Goal: Information Seeking & Learning: Learn about a topic

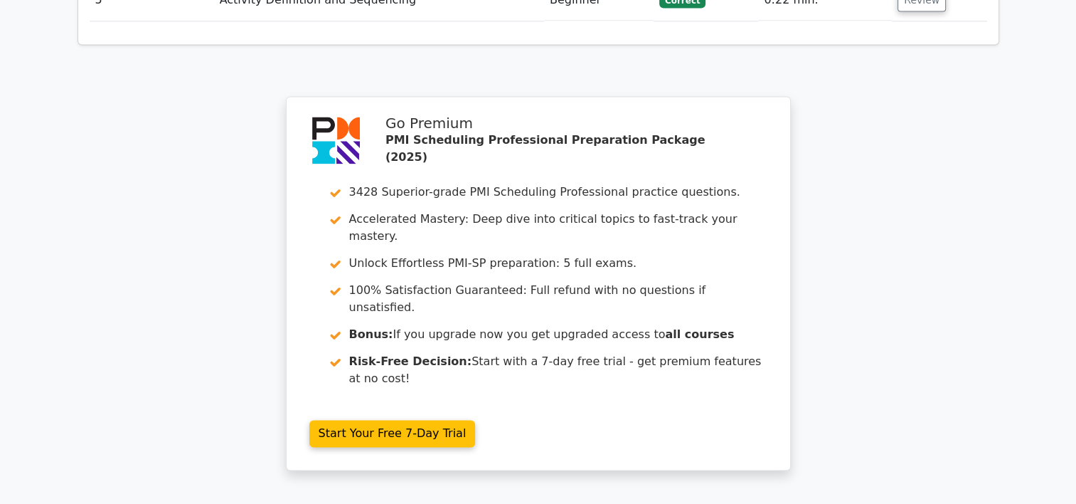
scroll to position [2210, 0]
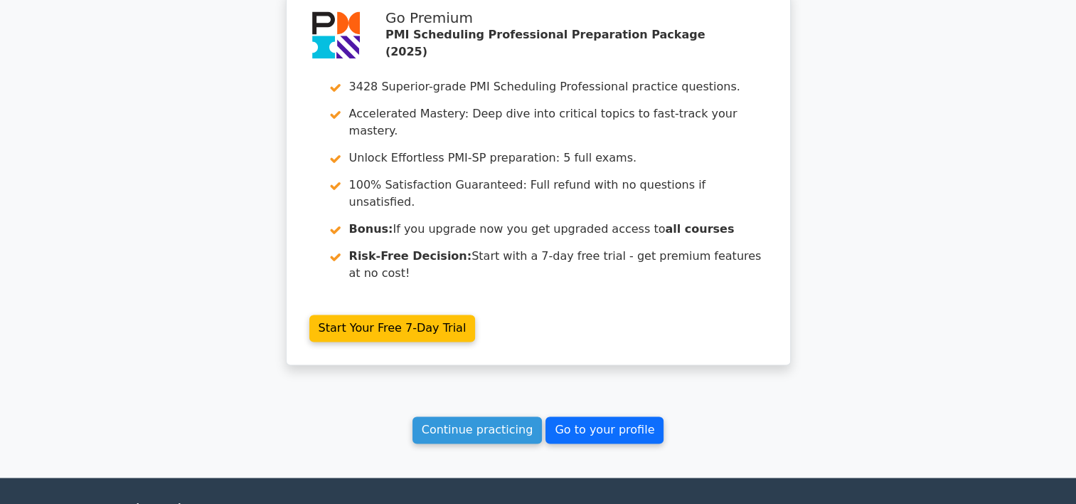
click at [589, 416] on link "Go to your profile" at bounding box center [604, 429] width 118 height 27
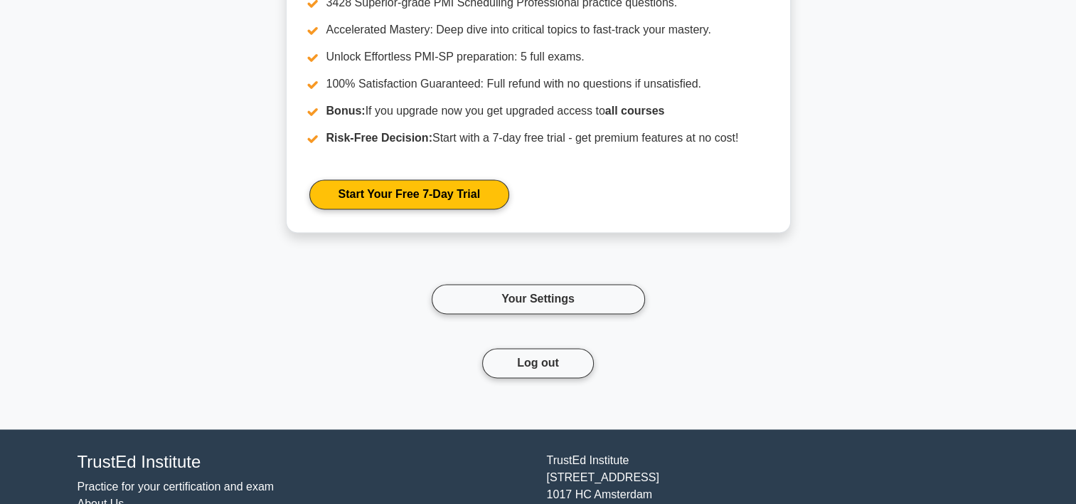
scroll to position [2129, 0]
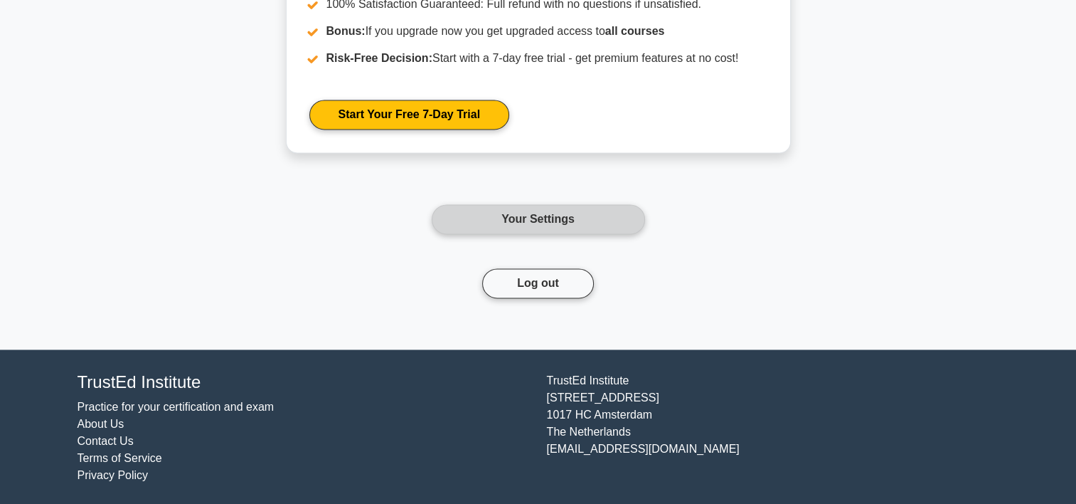
click at [526, 219] on link "Your Settings" at bounding box center [538, 219] width 213 height 30
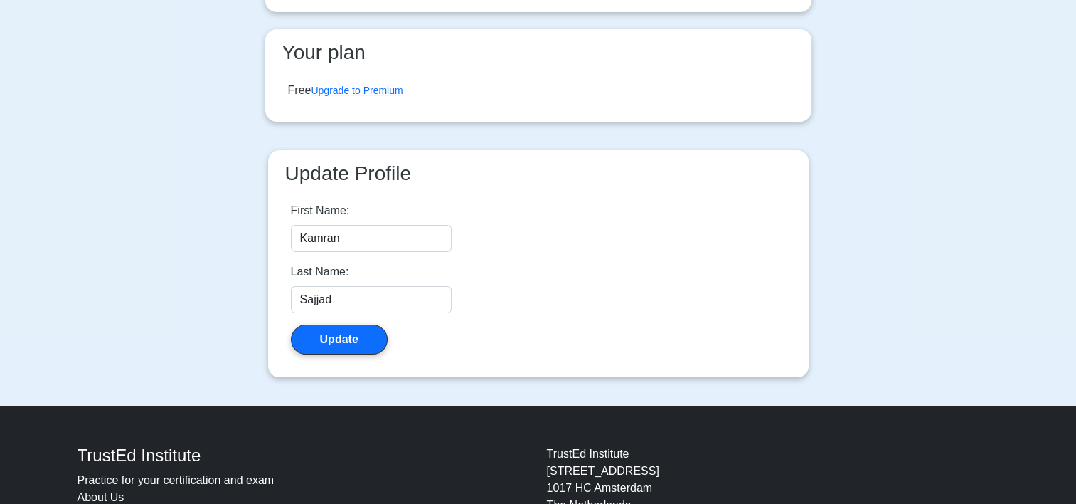
scroll to position [213, 0]
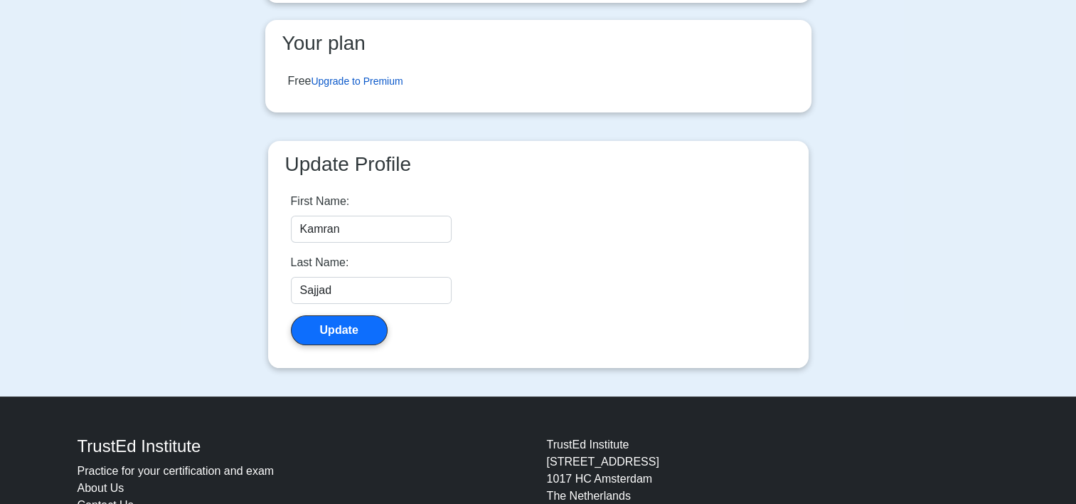
click at [401, 80] on link "Upgrade to Premium" at bounding box center [357, 80] width 92 height 11
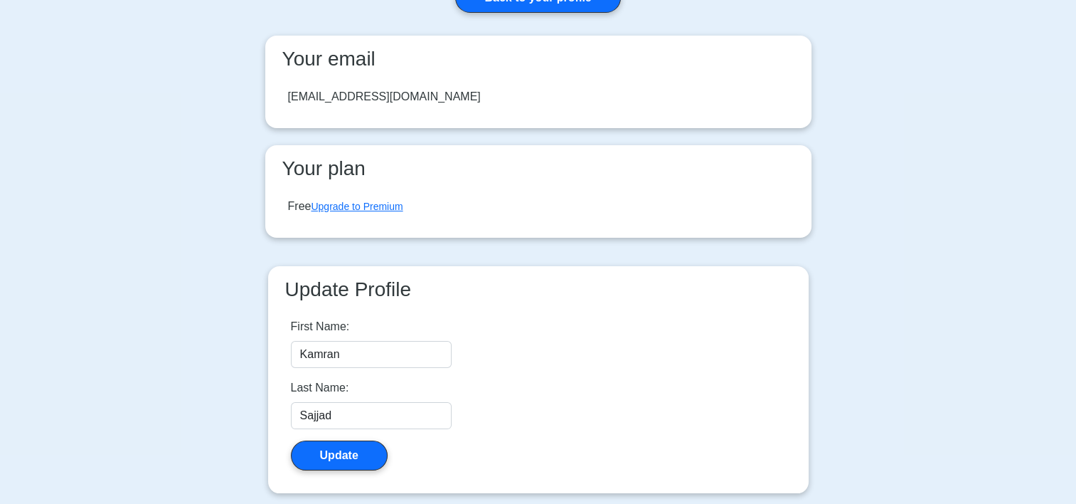
scroll to position [0, 0]
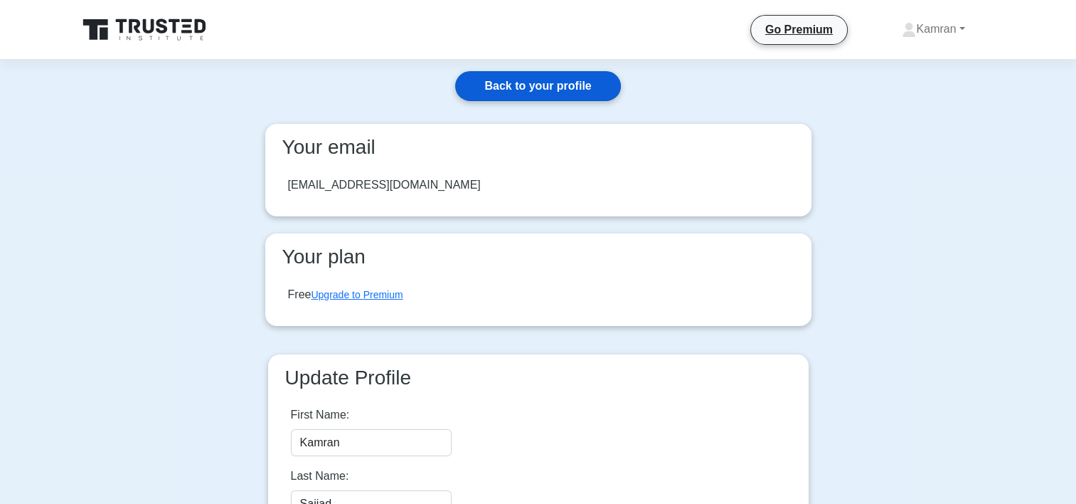
click at [541, 85] on link "Back to your profile" at bounding box center [537, 86] width 165 height 30
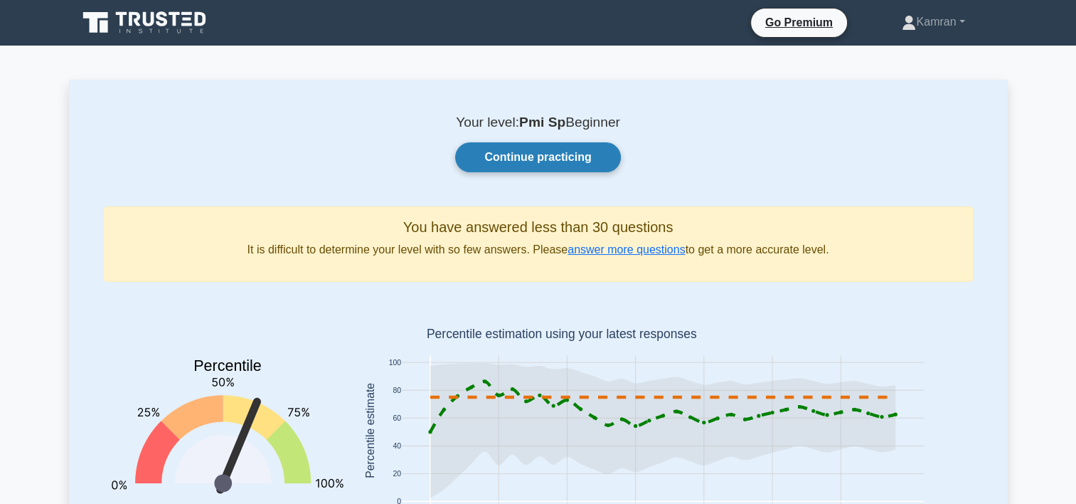
click at [528, 159] on link "Continue practicing" at bounding box center [537, 157] width 165 height 30
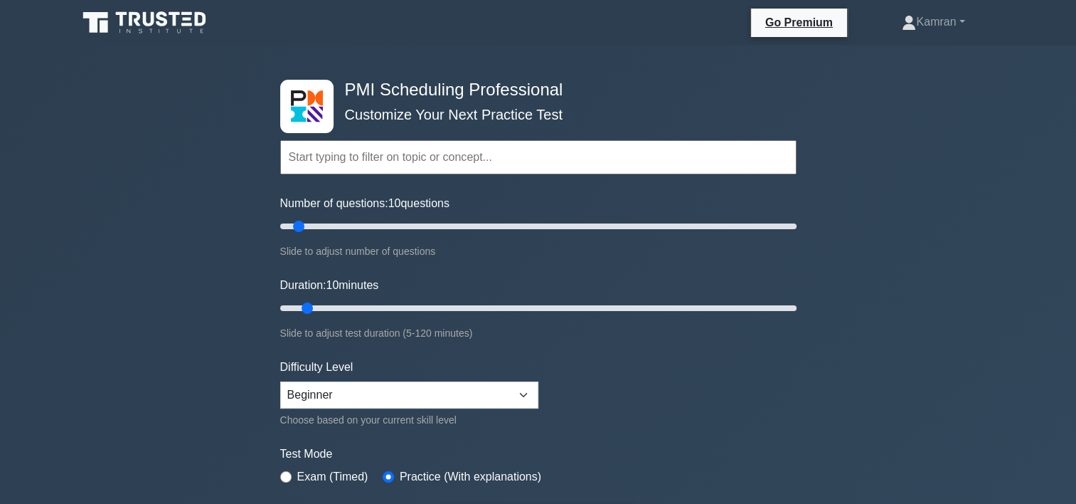
click at [375, 159] on input "text" at bounding box center [538, 157] width 516 height 34
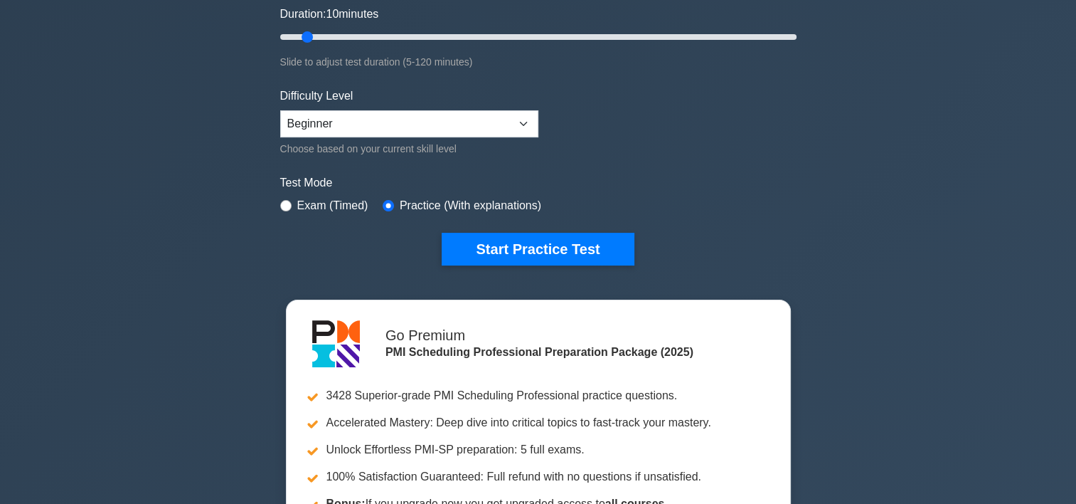
scroll to position [284, 0]
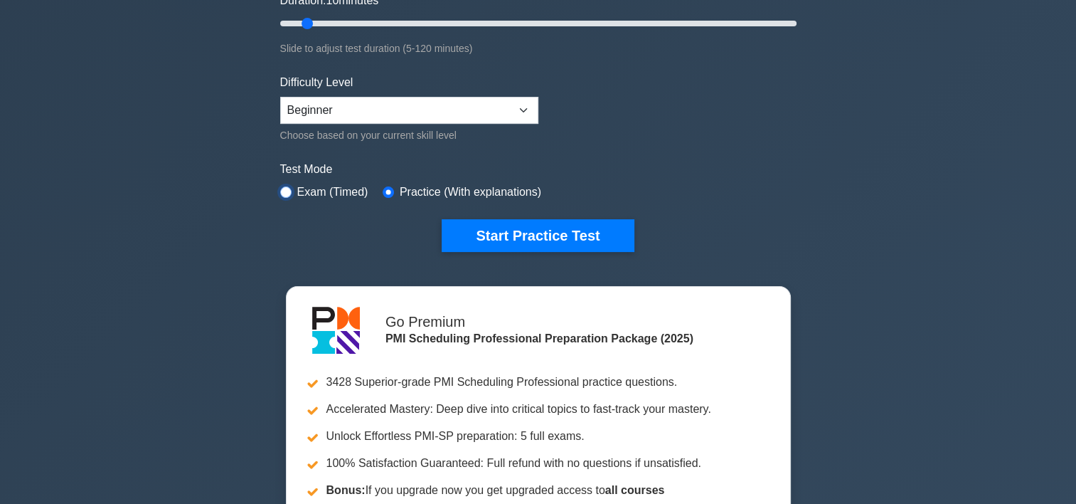
click at [287, 189] on input "radio" at bounding box center [285, 191] width 11 height 11
radio input "true"
click at [451, 112] on select "Beginner Intermediate Expert" at bounding box center [409, 110] width 258 height 27
select select "intermediate"
click at [280, 97] on select "Beginner Intermediate Expert" at bounding box center [409, 110] width 258 height 27
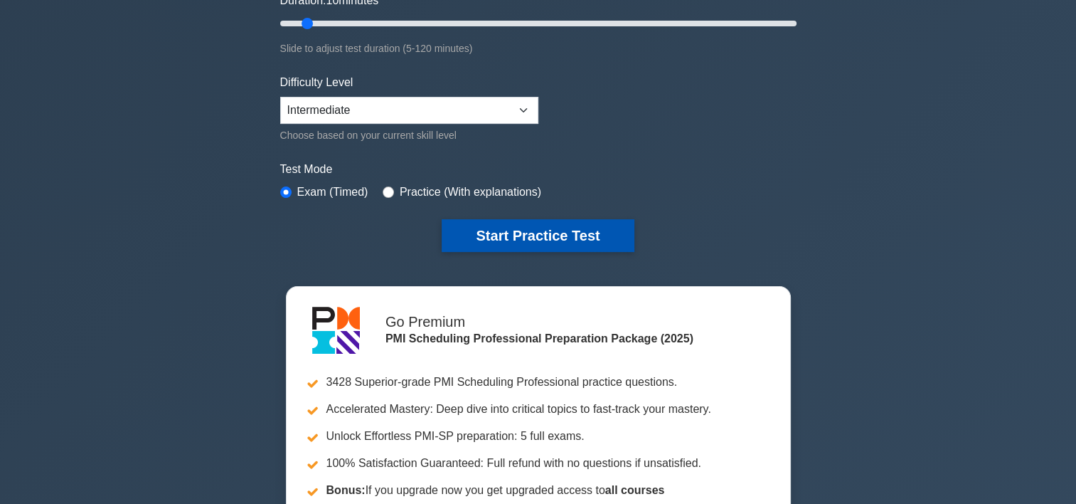
click at [492, 228] on button "Start Practice Test" at bounding box center [538, 235] width 192 height 33
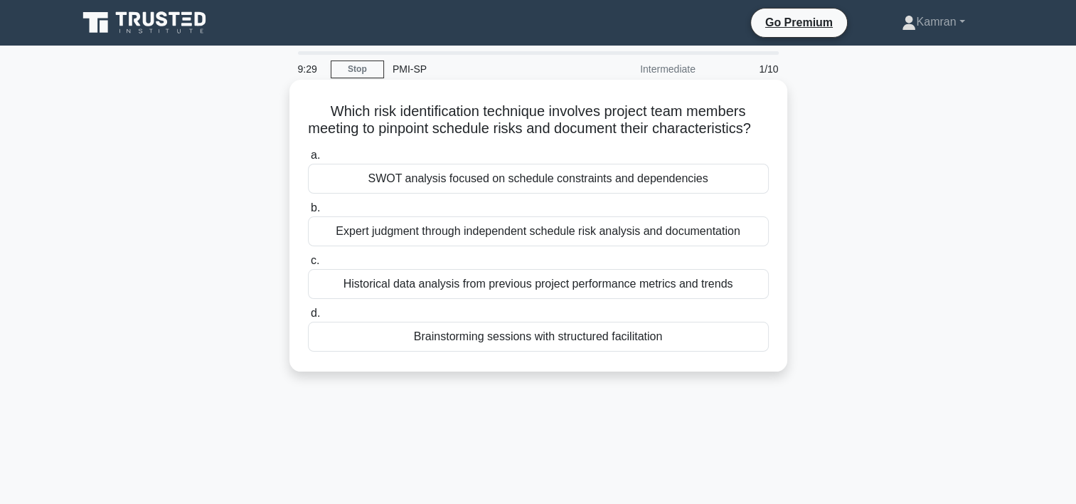
click at [460, 351] on div "Brainstorming sessions with structured facilitation" at bounding box center [538, 336] width 461 height 30
click at [308, 318] on input "d. Brainstorming sessions with structured facilitation" at bounding box center [308, 313] width 0 height 9
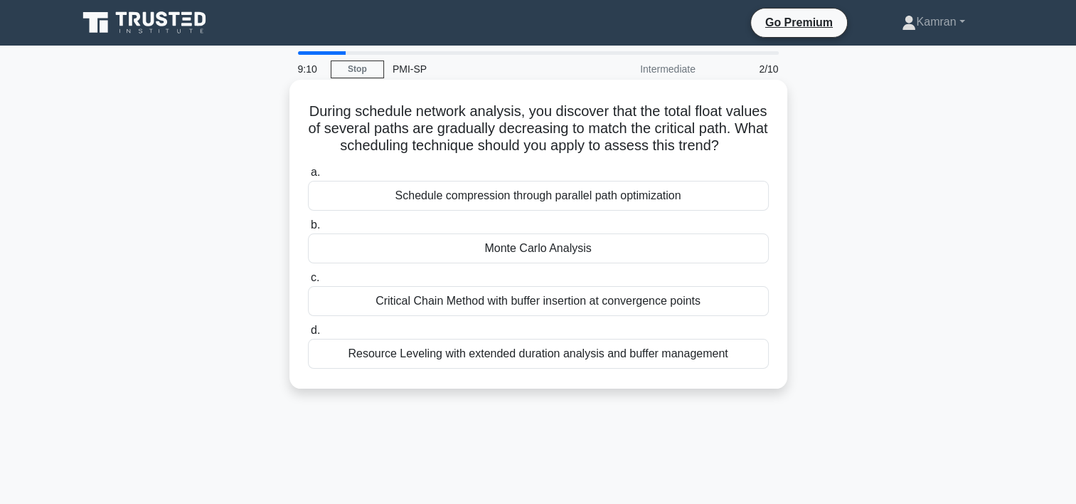
click at [537, 368] on div "Resource Leveling with extended duration analysis and buffer management" at bounding box center [538, 354] width 461 height 30
click at [308, 335] on input "d. Resource Leveling with extended duration analysis and buffer management" at bounding box center [308, 330] width 0 height 9
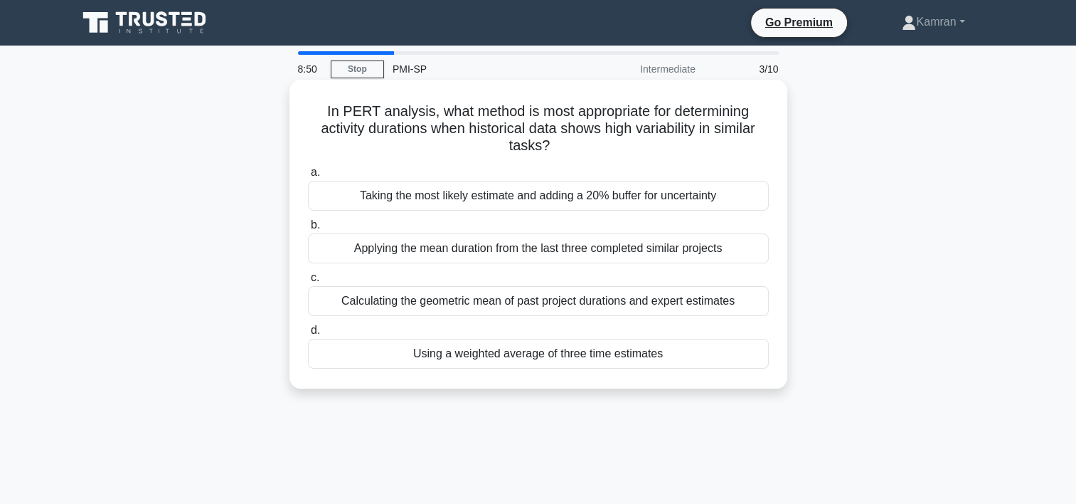
click at [516, 363] on div "Using a weighted average of three time estimates" at bounding box center [538, 354] width 461 height 30
click at [308, 335] on input "d. Using a weighted average of three time estimates" at bounding box center [308, 330] width 0 height 9
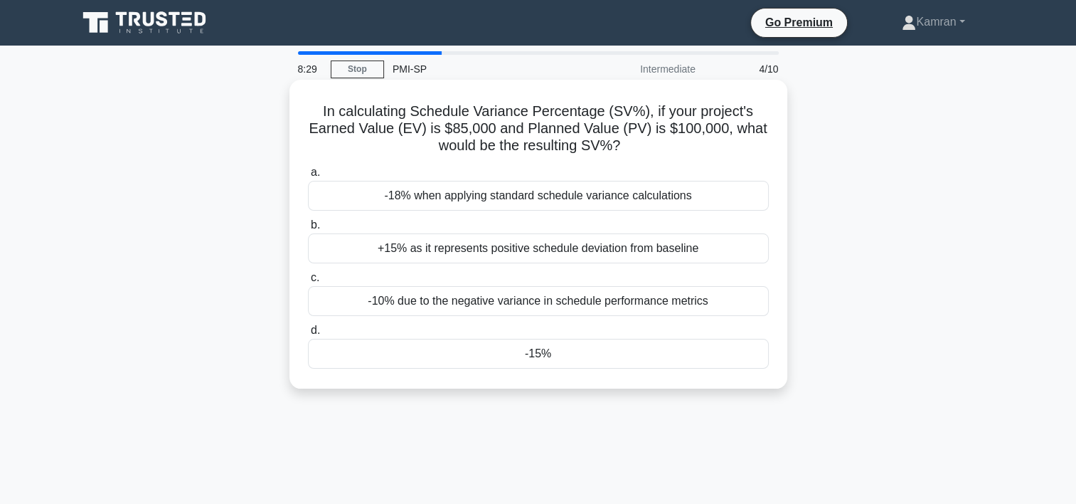
click at [522, 351] on div "-15%" at bounding box center [538, 354] width 461 height 30
click at [308, 335] on input "d. -15%" at bounding box center [308, 330] width 0 height 9
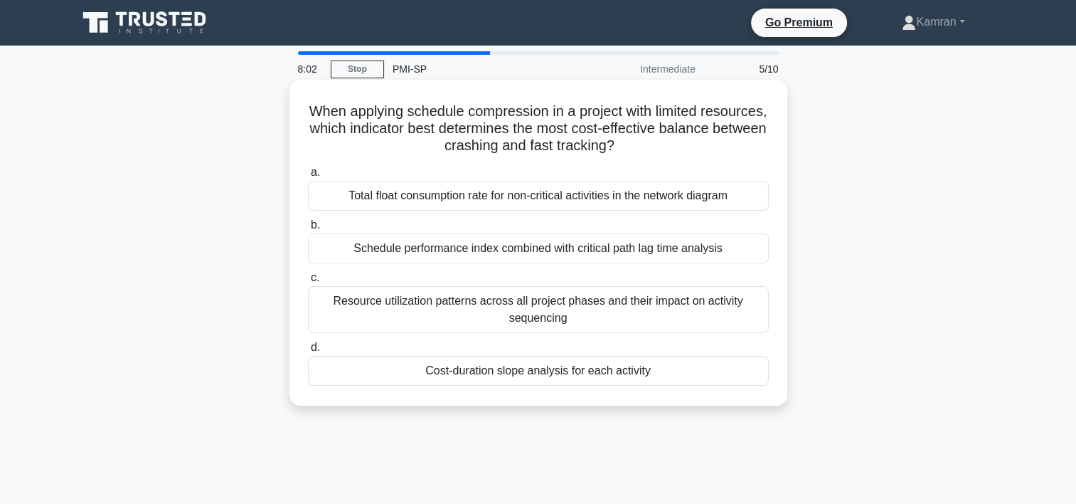
click at [494, 371] on div "Cost-duration slope analysis for each activity" at bounding box center [538, 371] width 461 height 30
click at [308, 352] on input "d. Cost-duration slope analysis for each activity" at bounding box center [308, 347] width 0 height 9
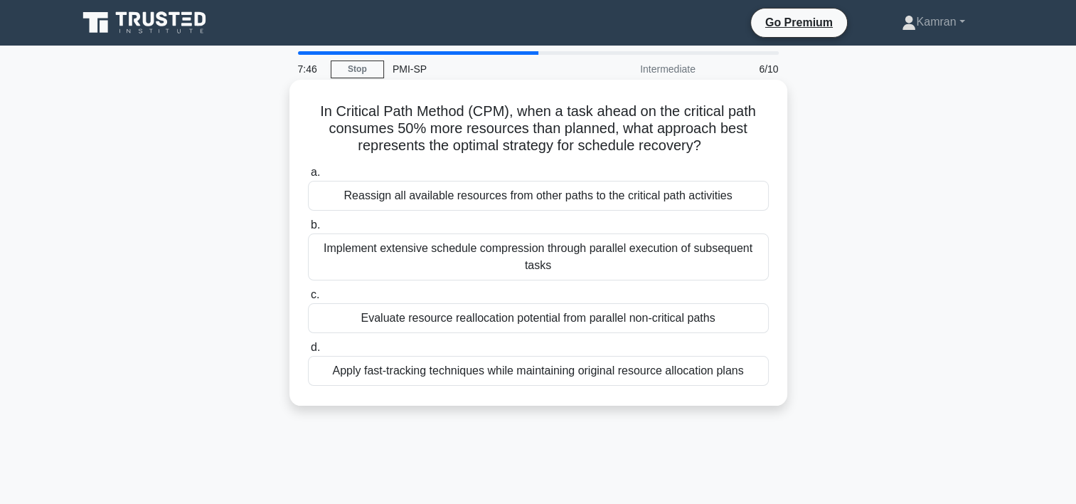
click at [504, 371] on div "Apply fast-tracking techniques while maintaining original resource allocation p…" at bounding box center [538, 371] width 461 height 30
click at [308, 352] on input "d. Apply fast-tracking techniques while maintaining original resource allocatio…" at bounding box center [308, 347] width 0 height 9
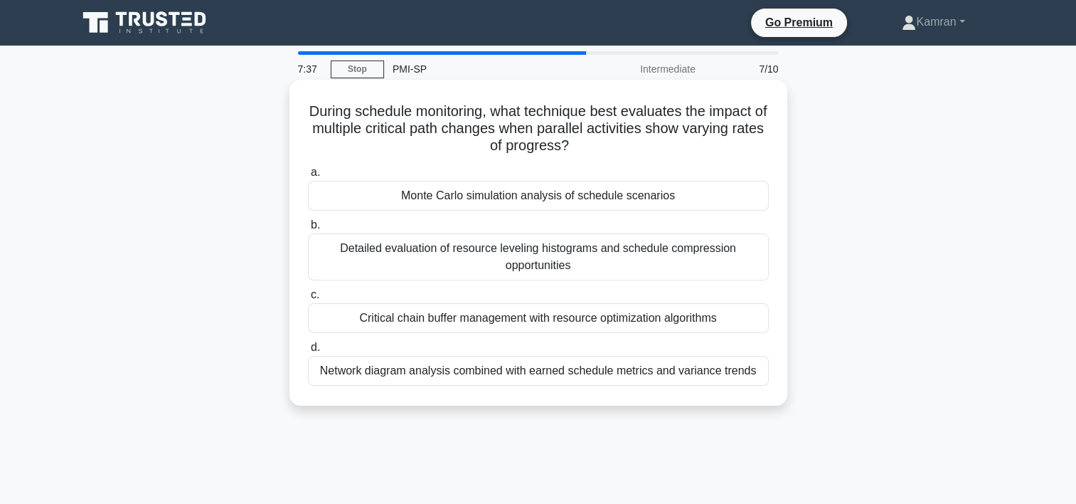
click at [565, 204] on div "Monte Carlo simulation analysis of schedule scenarios" at bounding box center [538, 196] width 461 height 30
click at [308, 177] on input "a. Monte Carlo simulation analysis of schedule scenarios" at bounding box center [308, 172] width 0 height 9
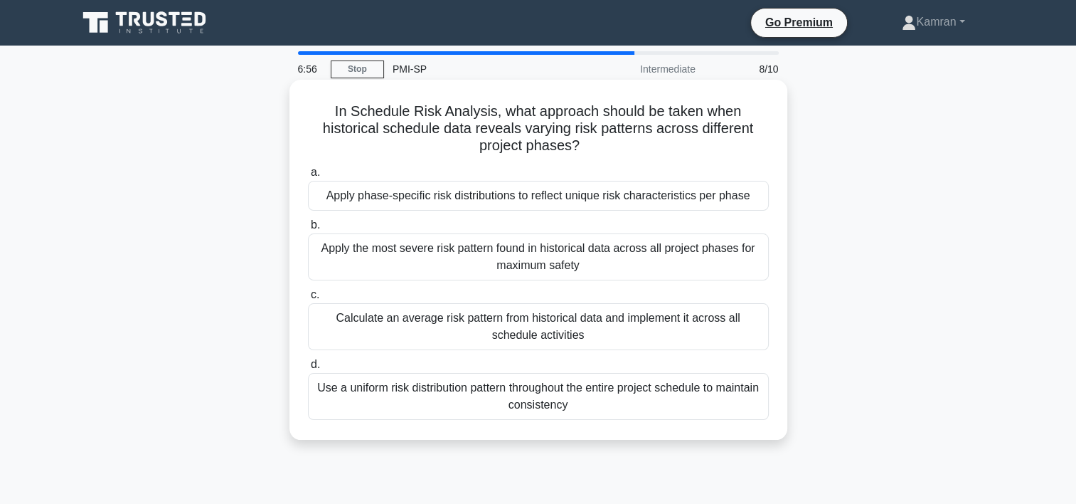
click at [494, 199] on div "Apply phase-specific risk distributions to reflect unique risk characteristics …" at bounding box center [538, 196] width 461 height 30
click at [308, 177] on input "a. Apply phase-specific risk distributions to reflect unique risk characteristi…" at bounding box center [308, 172] width 0 height 9
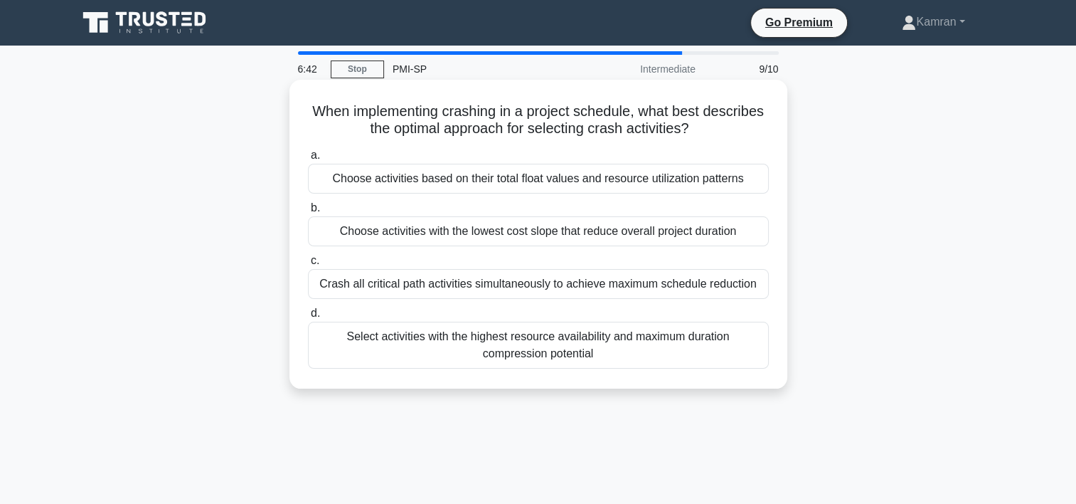
click at [523, 284] on div "Crash all critical path activities simultaneously to achieve maximum schedule r…" at bounding box center [538, 284] width 461 height 30
click at [308, 265] on input "c. Crash all critical path activities simultaneously to achieve maximum schedul…" at bounding box center [308, 260] width 0 height 9
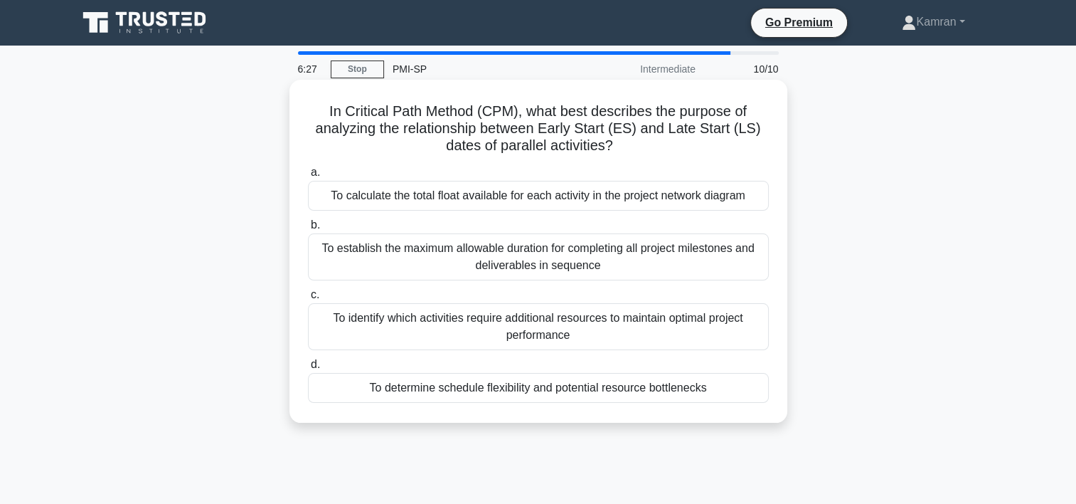
click at [495, 199] on div "To calculate the total float available for each activity in the project network…" at bounding box center [538, 196] width 461 height 30
click at [308, 177] on input "a. To calculate the total float available for each activity in the project netw…" at bounding box center [308, 172] width 0 height 9
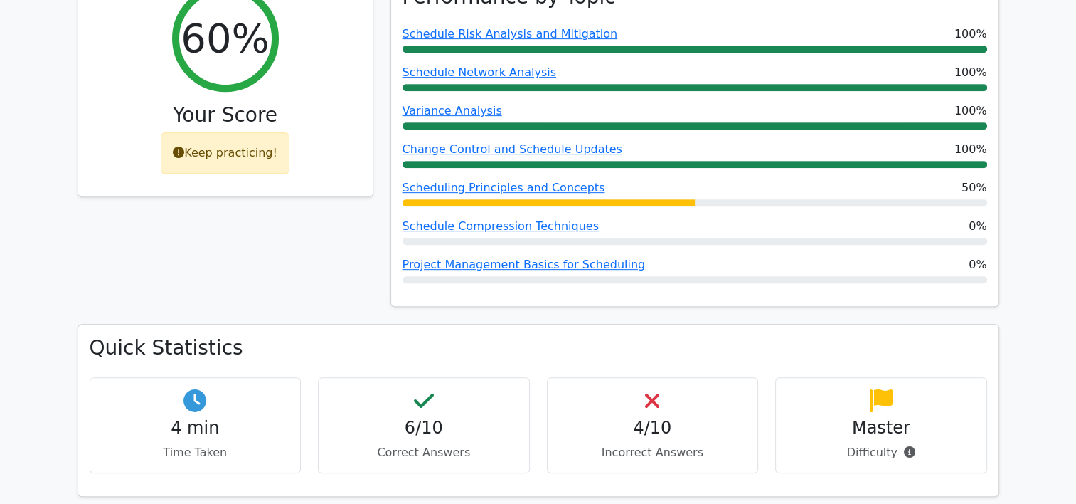
scroll to position [711, 0]
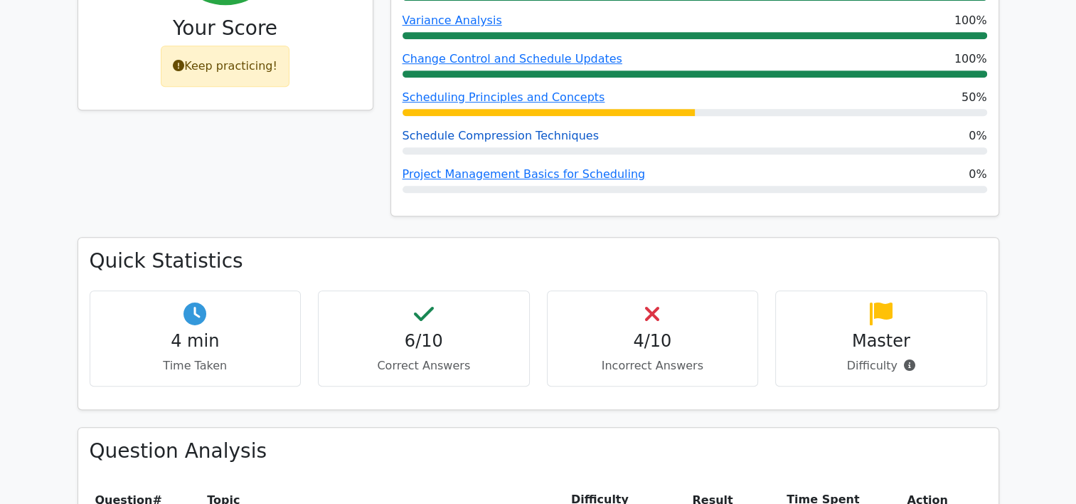
click at [461, 129] on link "Schedule Compression Techniques" at bounding box center [501, 136] width 196 height 14
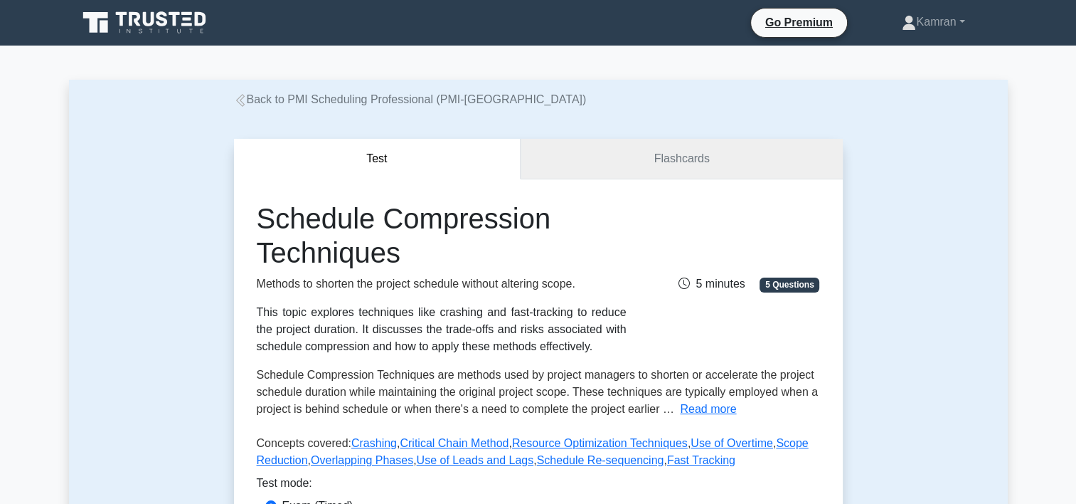
click at [649, 152] on link "Flashcards" at bounding box center [681, 159] width 321 height 41
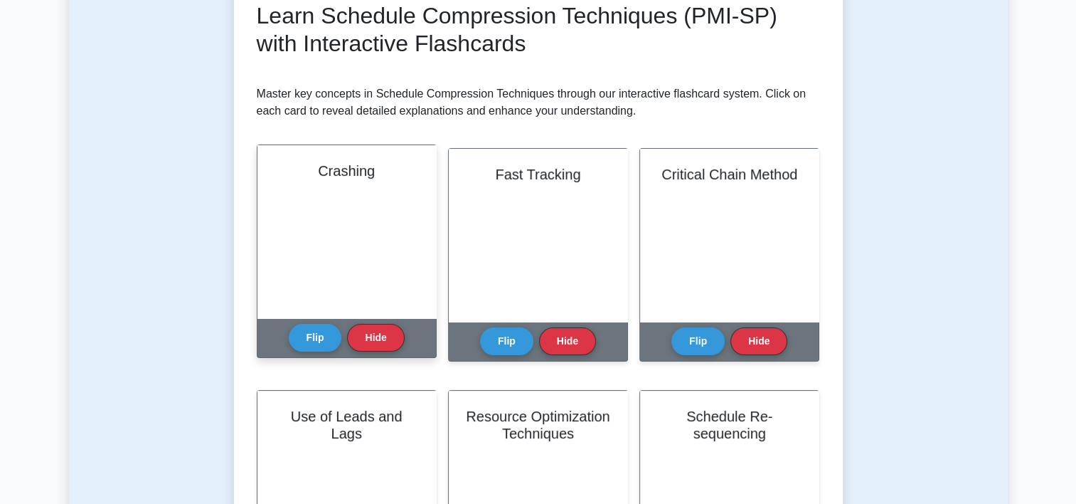
scroll to position [213, 0]
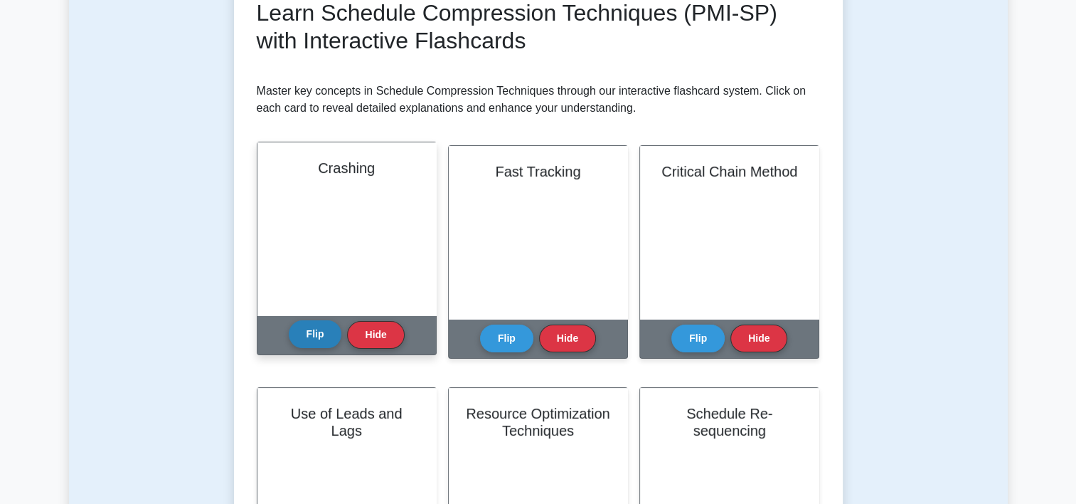
click at [325, 332] on button "Flip" at bounding box center [315, 334] width 53 height 28
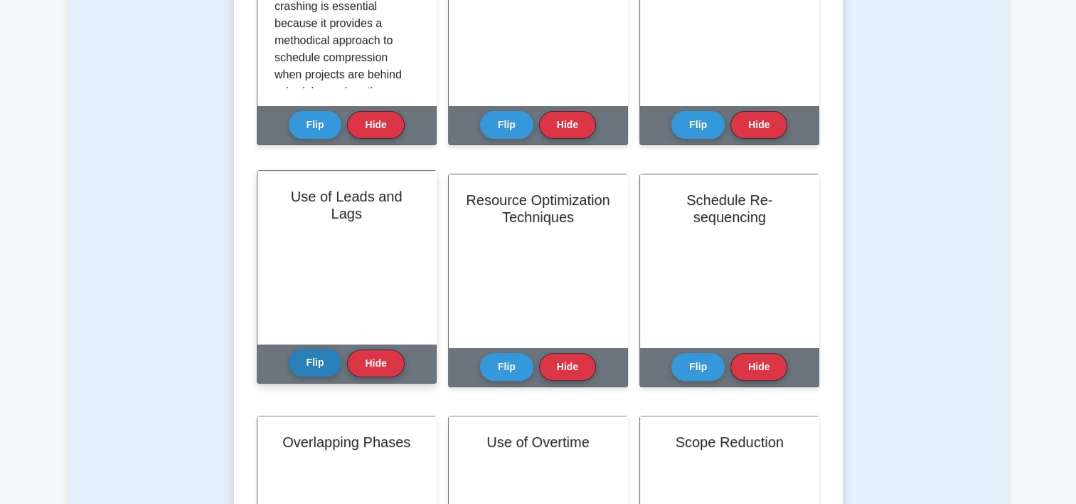
scroll to position [142, 0]
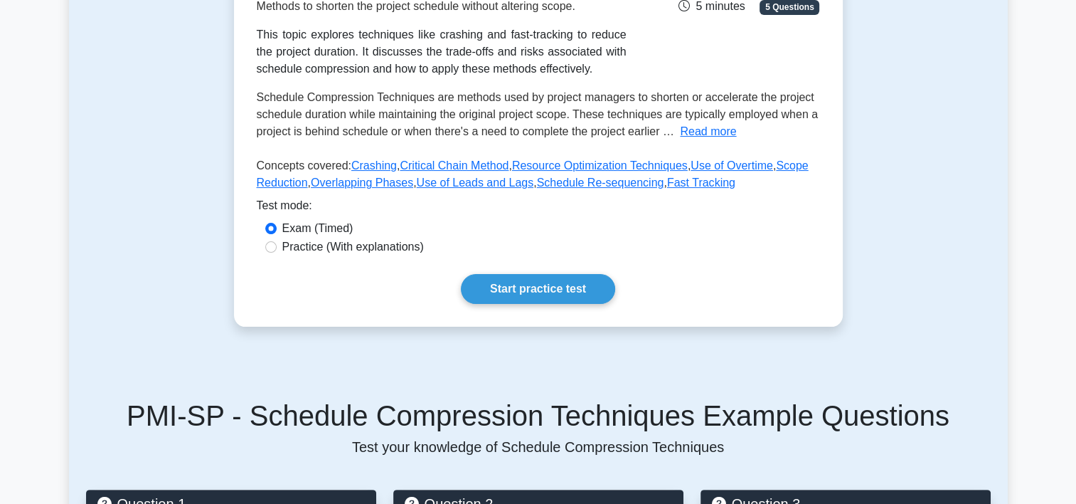
scroll to position [284, 0]
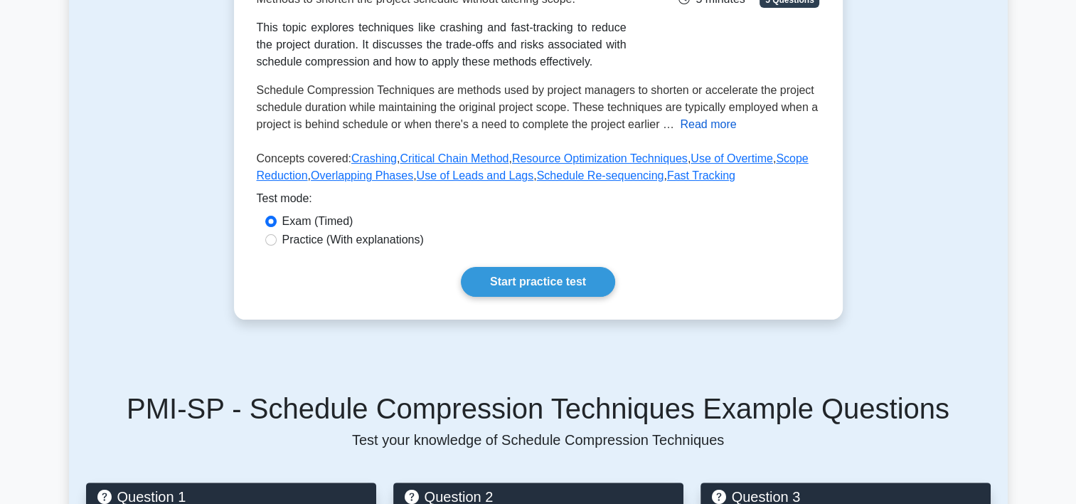
click at [708, 122] on button "Read more" at bounding box center [708, 124] width 56 height 17
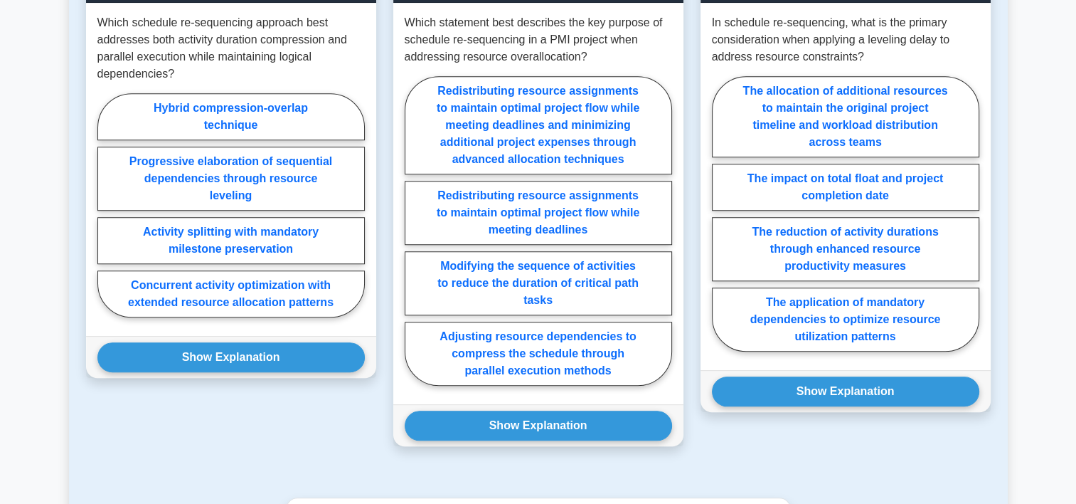
scroll to position [1067, 0]
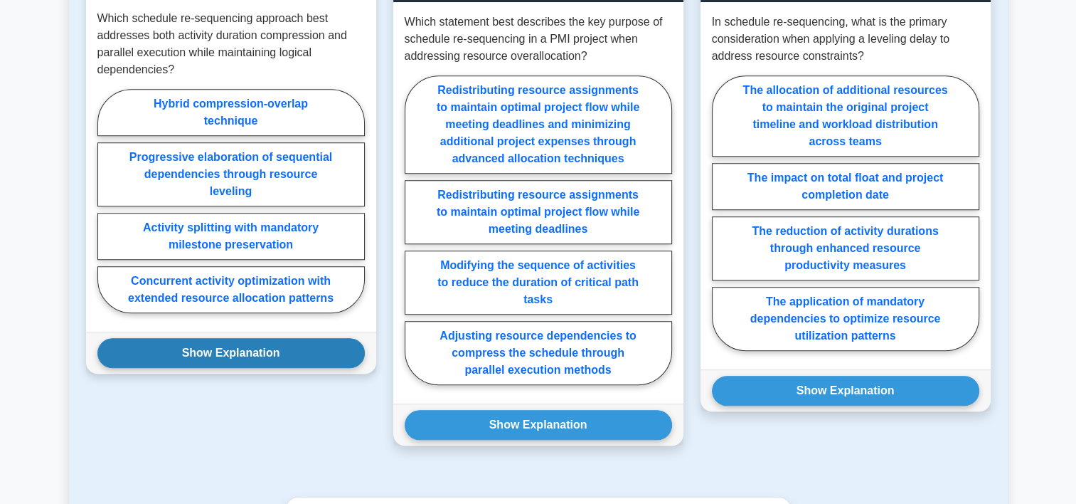
click at [218, 351] on button "Show Explanation" at bounding box center [230, 353] width 267 height 30
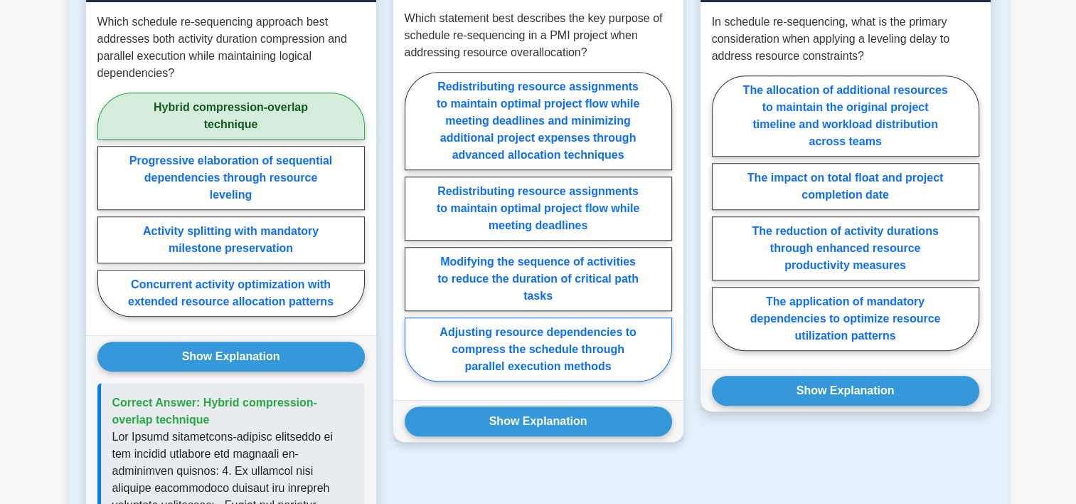
click at [560, 351] on label "Adjusting resource dependencies to compress the schedule through parallel execu…" at bounding box center [538, 349] width 267 height 64
click at [414, 235] on input "Adjusting resource dependencies to compress the schedule through parallel execu…" at bounding box center [409, 230] width 9 height 9
radio input "true"
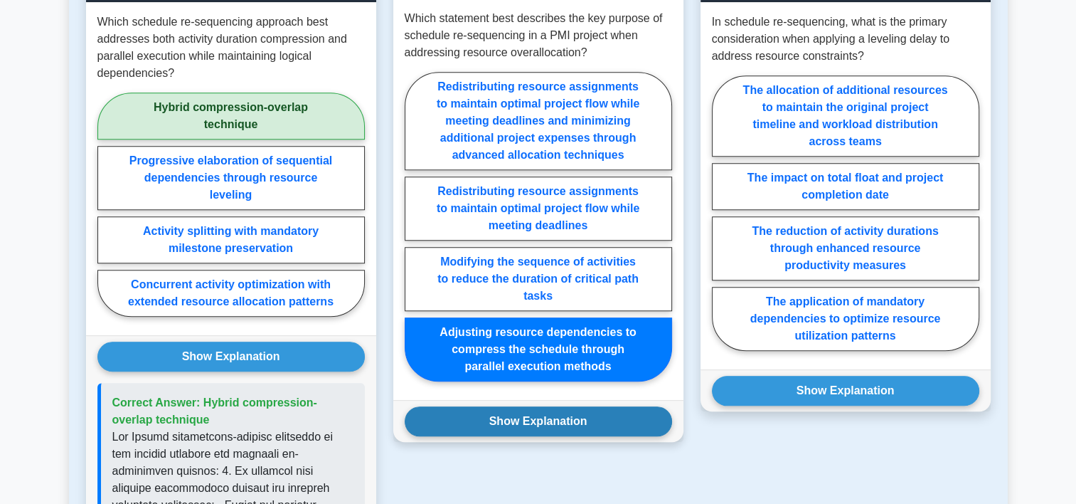
click at [509, 421] on button "Show Explanation" at bounding box center [538, 421] width 267 height 30
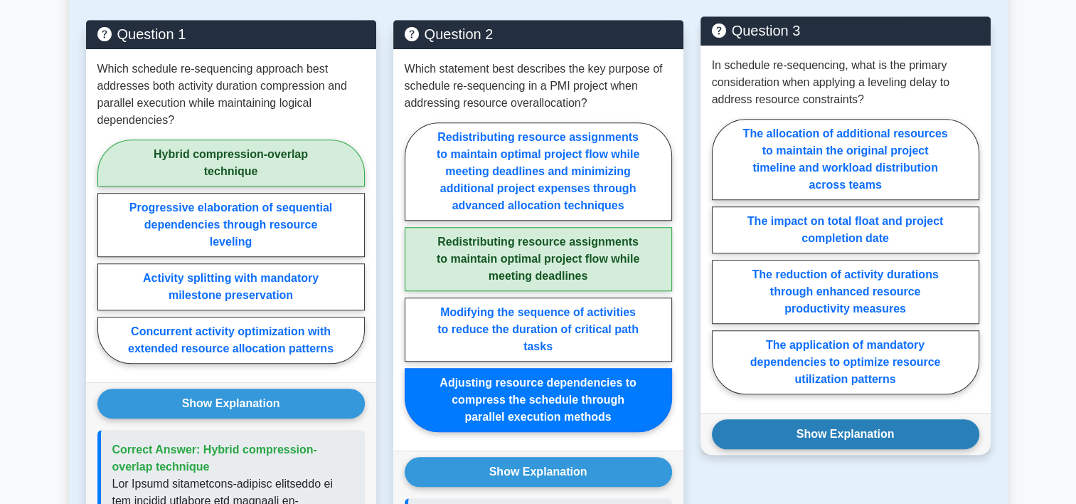
scroll to position [996, 0]
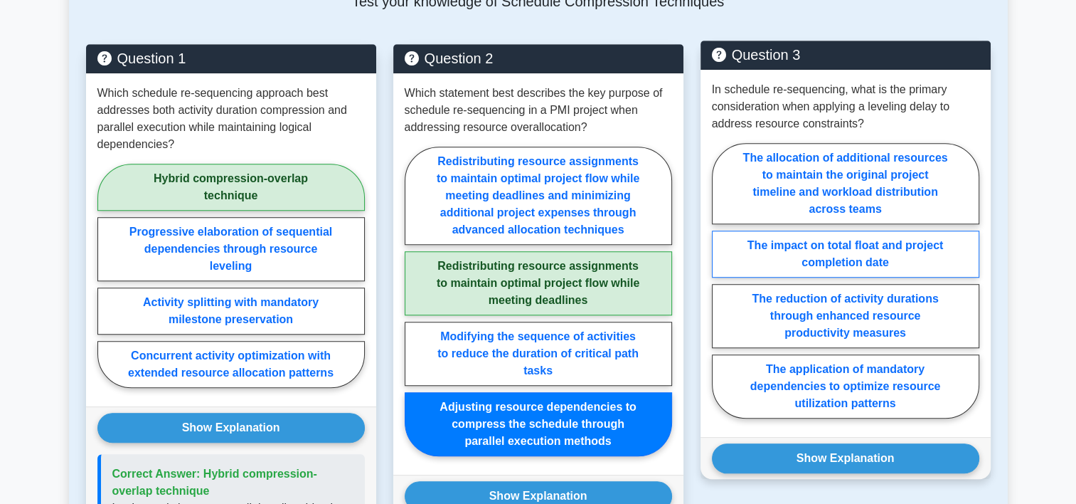
click at [868, 254] on label "The impact on total float and project completion date" at bounding box center [845, 253] width 267 height 47
click at [721, 280] on input "The impact on total float and project completion date" at bounding box center [716, 284] width 9 height 9
radio input "true"
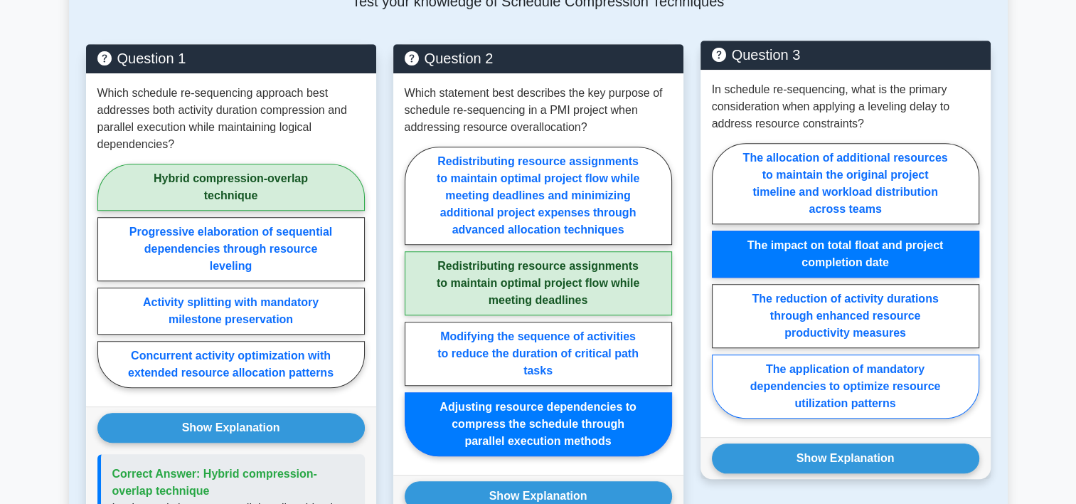
scroll to position [1138, 0]
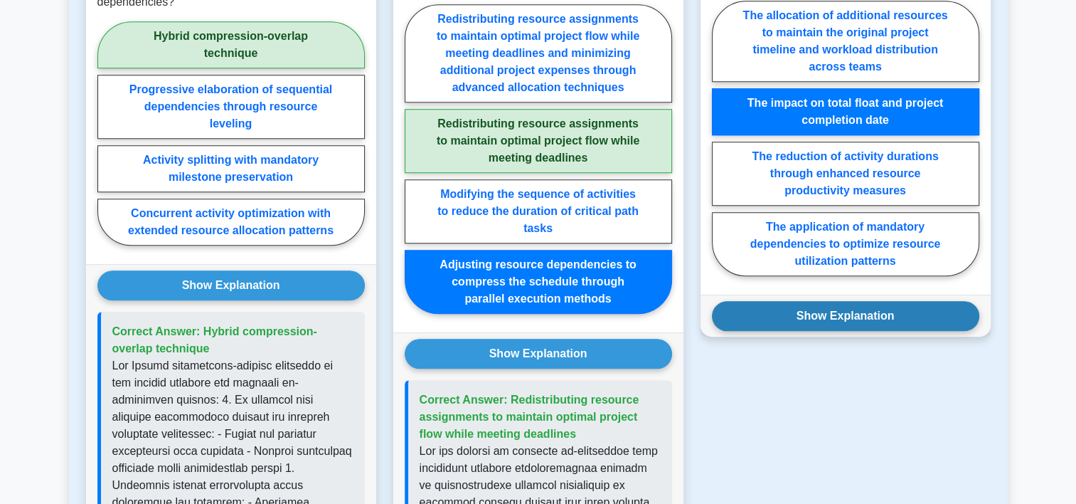
click at [831, 302] on button "Show Explanation" at bounding box center [845, 316] width 267 height 30
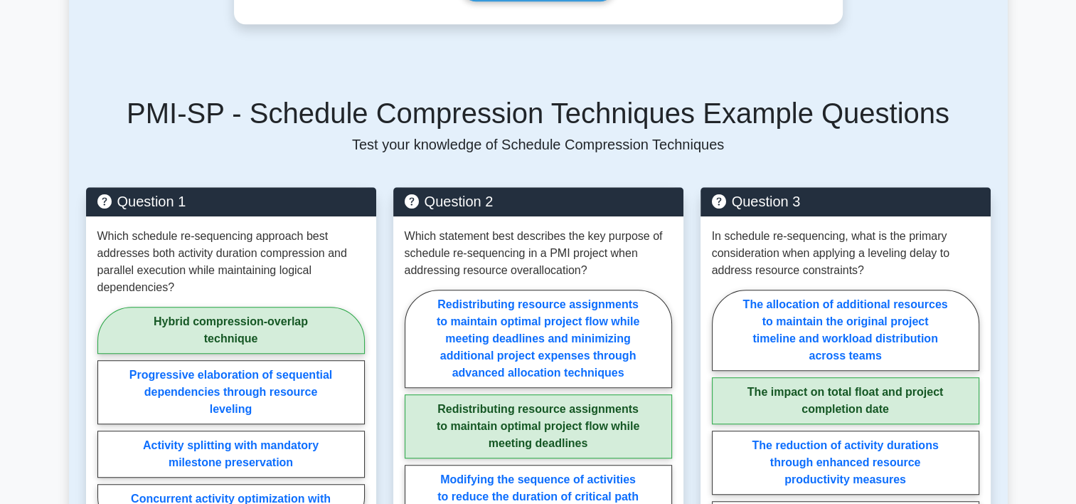
scroll to position [996, 0]
